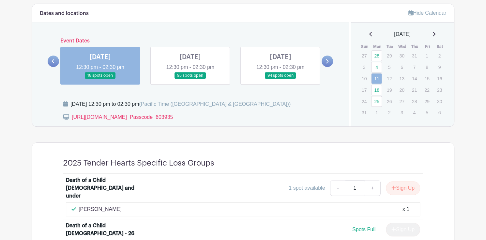
scroll to position [326, 0]
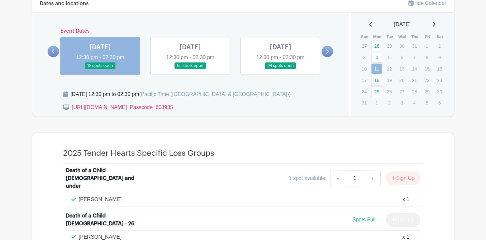
click at [190, 69] on link at bounding box center [190, 69] width 0 height 0
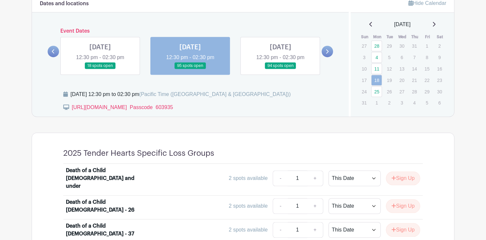
click at [190, 69] on link at bounding box center [190, 69] width 0 height 0
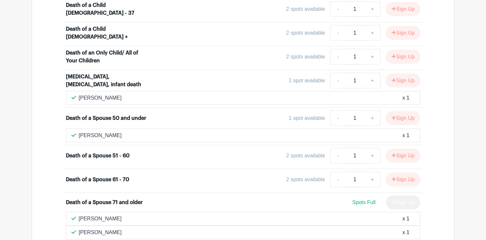
scroll to position [1532, 0]
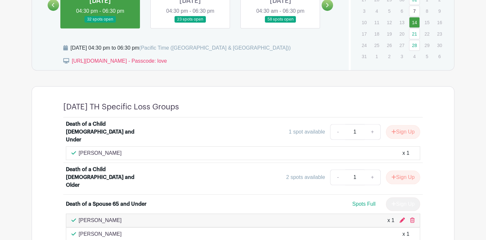
scroll to position [293, 0]
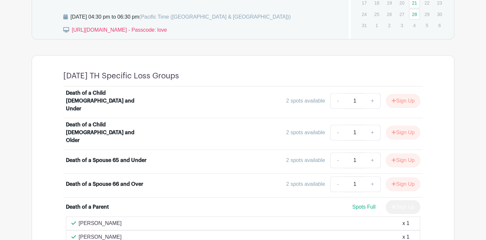
scroll to position [424, 0]
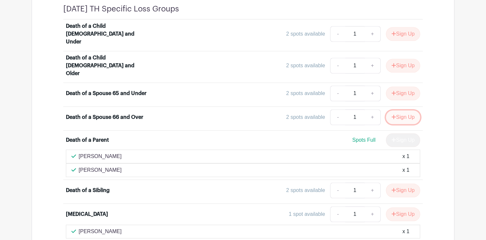
click at [406, 110] on button "Sign Up" at bounding box center [403, 117] width 34 height 14
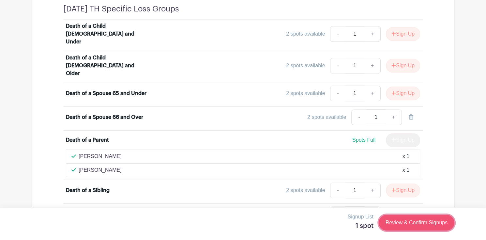
click at [413, 225] on link "Review & Confirm Signups" at bounding box center [416, 222] width 76 height 16
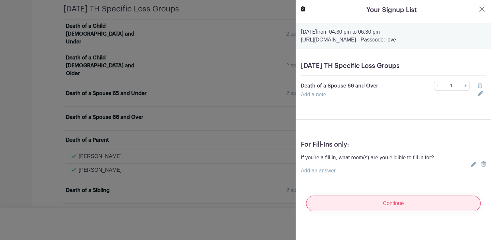
click at [398, 203] on input "Continue" at bounding box center [393, 203] width 174 height 16
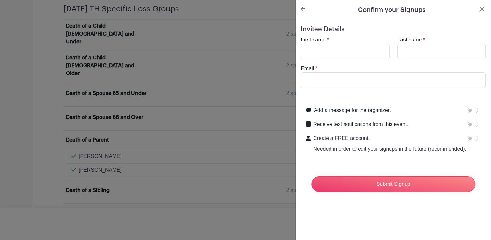
type input "[EMAIL_ADDRESS][DOMAIN_NAME]"
click at [312, 50] on input "First name" at bounding box center [345, 52] width 89 height 16
type input "[PERSON_NAME]"
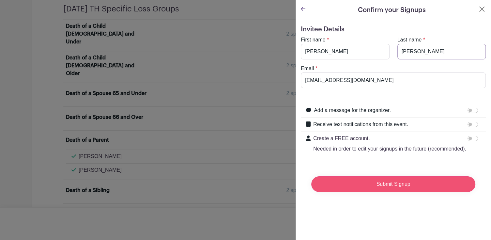
type input "[PERSON_NAME]"
click at [394, 192] on input "Submit Signup" at bounding box center [393, 184] width 164 height 16
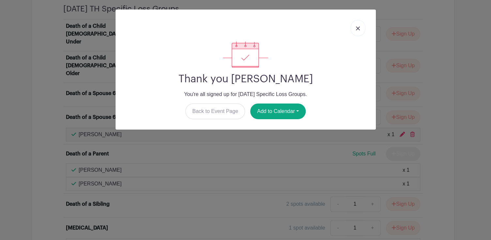
click at [358, 28] on img at bounding box center [358, 28] width 4 height 4
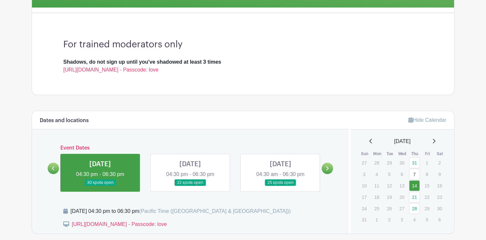
scroll to position [98, 0]
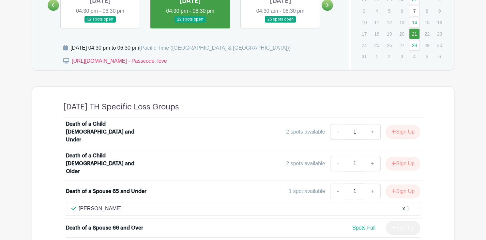
scroll to position [326, 0]
